Goal: Entertainment & Leisure: Consume media (video, audio)

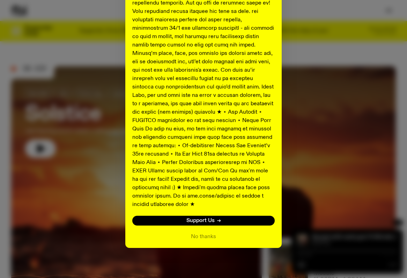
scroll to position [15, 0]
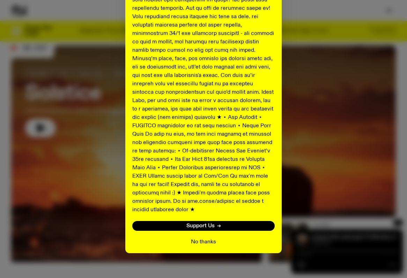
click at [201, 237] on button "No thanks" at bounding box center [203, 241] width 25 height 8
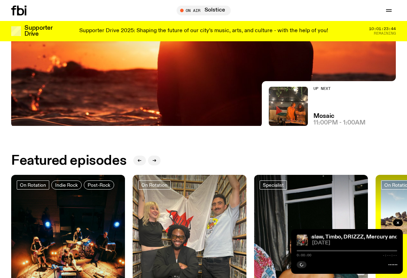
scroll to position [105, 0]
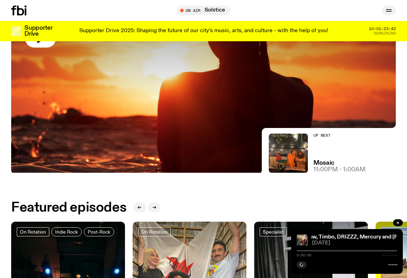
click at [385, 14] on icon "button" at bounding box center [389, 10] width 8 height 8
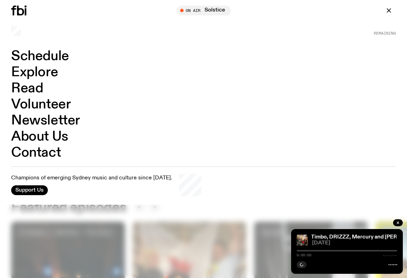
click at [53, 77] on link "Explore" at bounding box center [34, 72] width 47 height 13
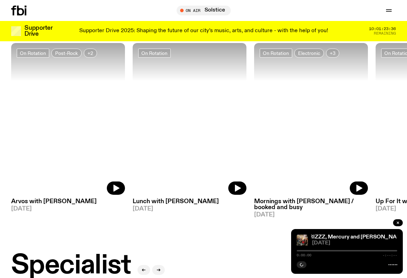
scroll to position [288, 0]
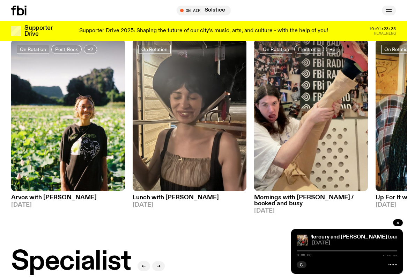
click at [389, 10] on icon "button" at bounding box center [389, 10] width 8 height 8
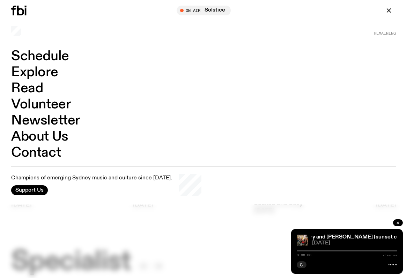
click at [53, 213] on div at bounding box center [203, 139] width 407 height 278
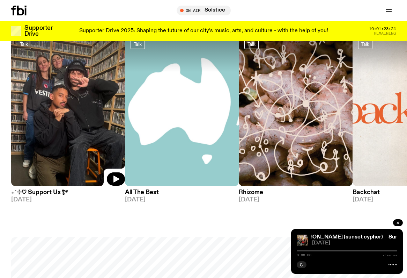
scroll to position [768, 0]
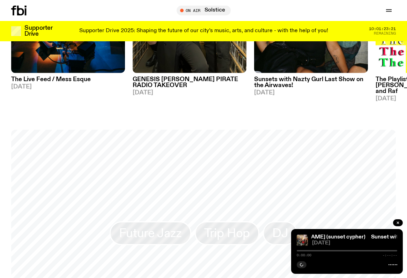
scroll to position [407, 0]
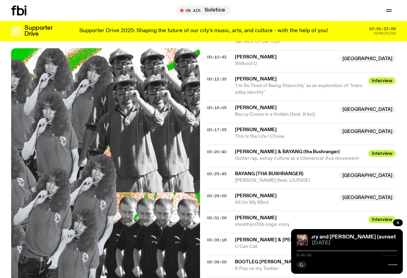
scroll to position [326, 0]
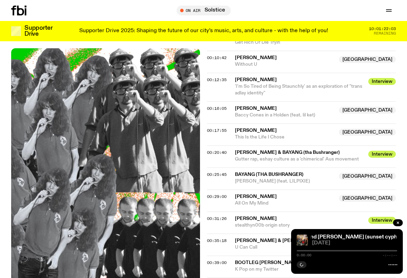
click at [346, 156] on span "Gutter rap, eshay culture as a 'chimerical' Aus movement" at bounding box center [297, 158] width 124 height 5
click at [375, 150] on span "Interview" at bounding box center [382, 153] width 28 height 7
click at [208, 149] on span "00:20:40" at bounding box center [217, 152] width 20 height 6
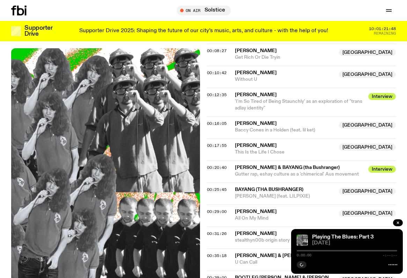
scroll to position [312, 0]
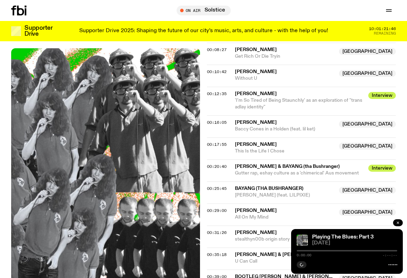
click at [399, 222] on icon "button" at bounding box center [398, 222] width 4 height 4
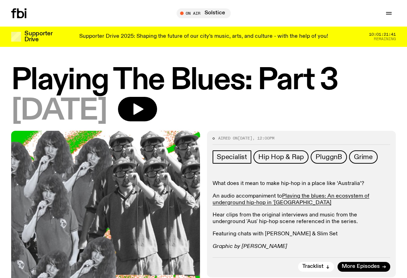
scroll to position [0, 0]
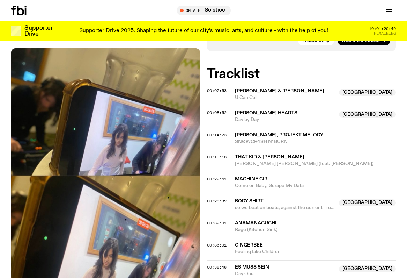
scroll to position [258, 0]
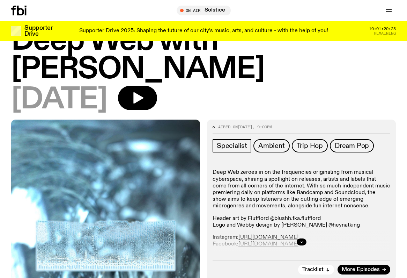
scroll to position [3, 0]
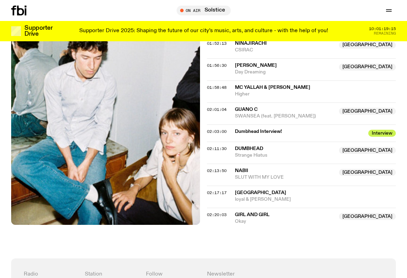
scroll to position [902, 0]
